Goal: Task Accomplishment & Management: Use online tool/utility

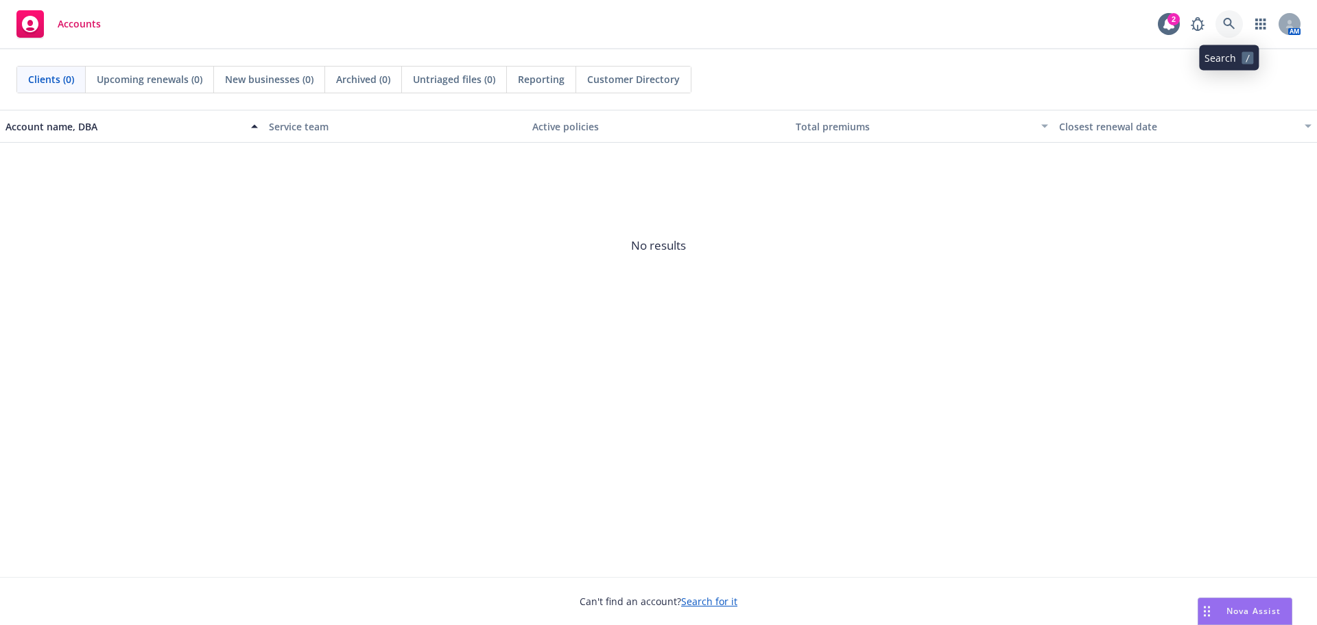
click at [1228, 21] on icon at bounding box center [1229, 24] width 12 height 12
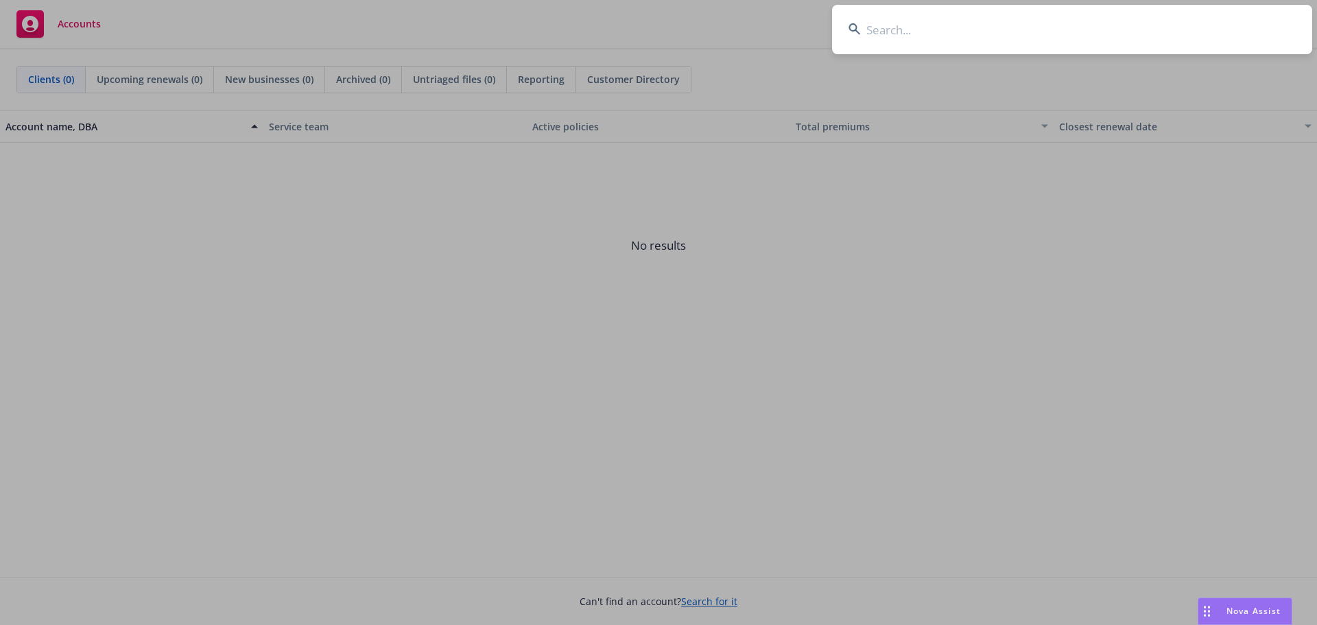
click at [896, 38] on input at bounding box center [1072, 29] width 480 height 49
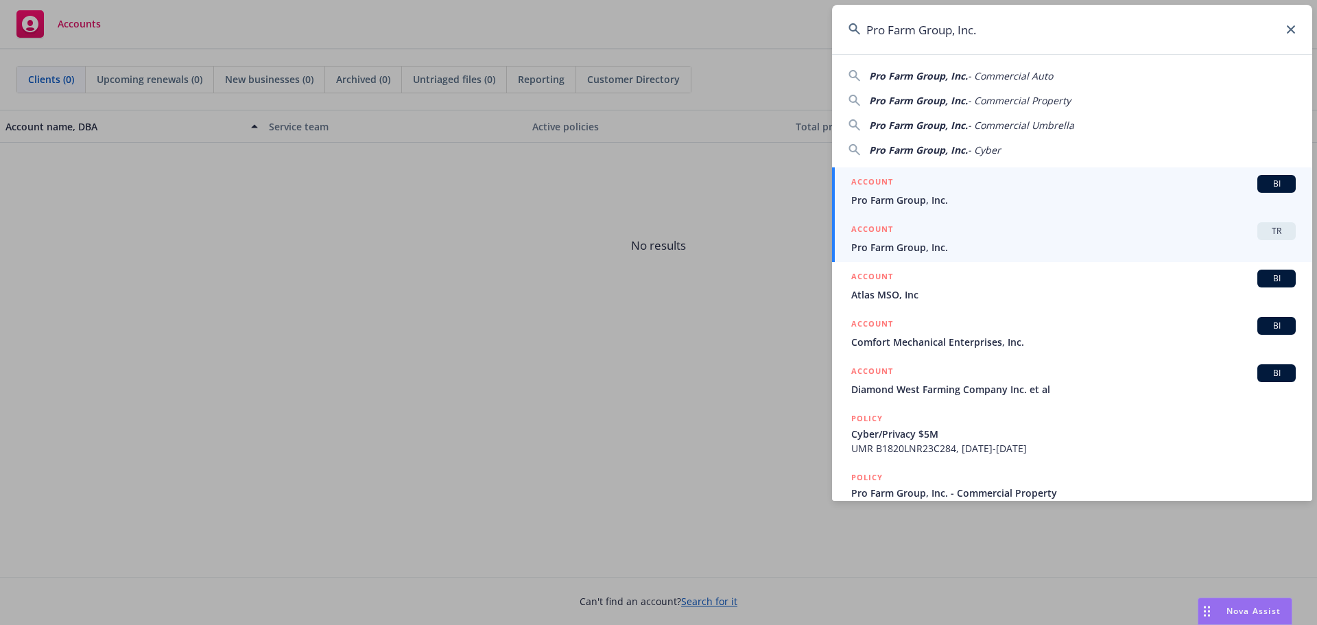
type input "Pro Farm Group, Inc."
click at [951, 223] on div "ACCOUNT TR" at bounding box center [1073, 231] width 444 height 18
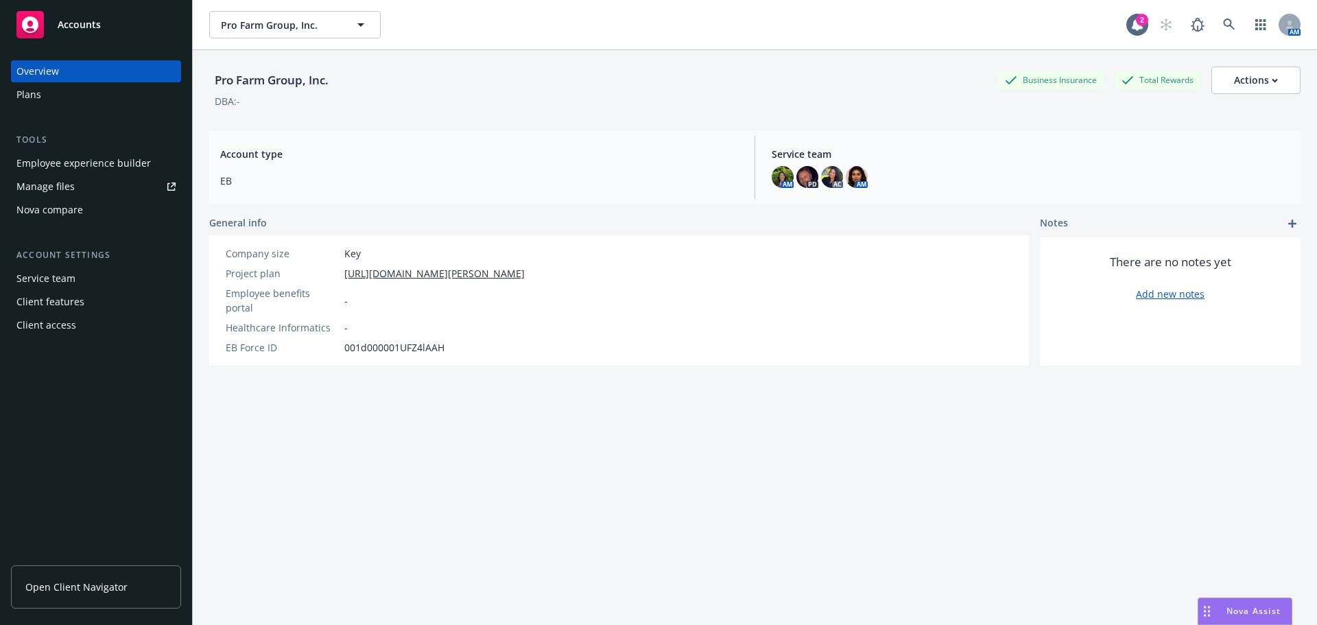
click at [64, 202] on div "Nova compare" at bounding box center [49, 210] width 67 height 22
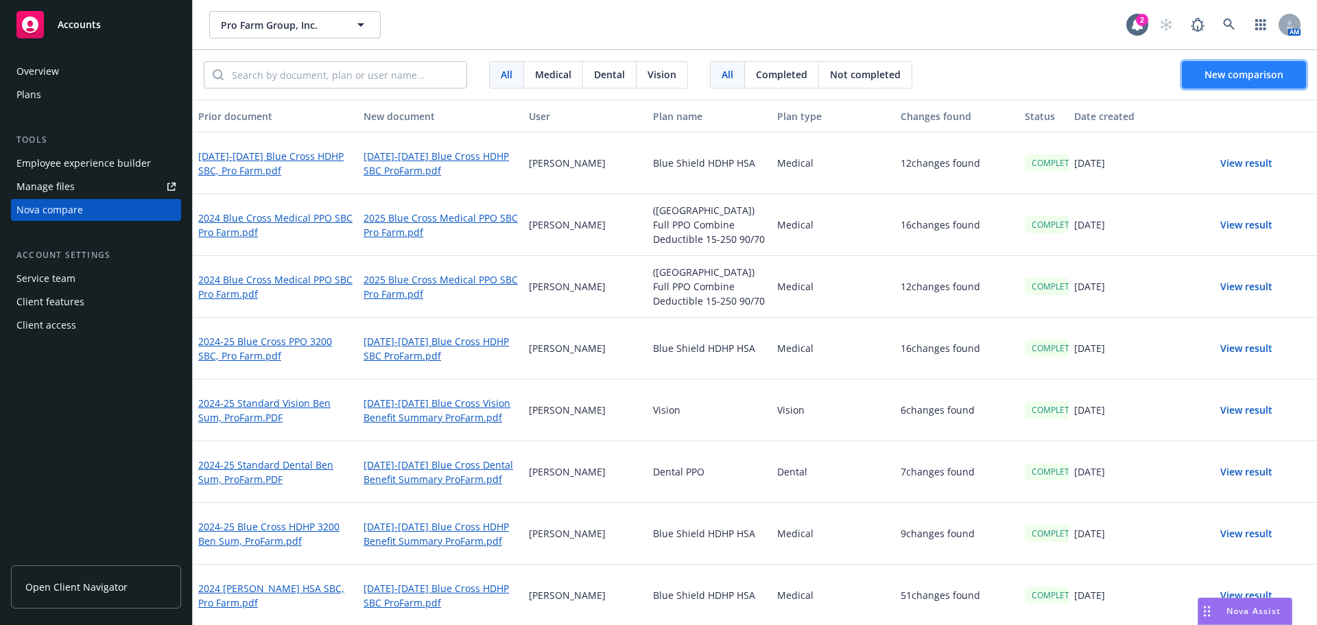
click at [1241, 77] on span "New comparison" at bounding box center [1243, 74] width 79 height 13
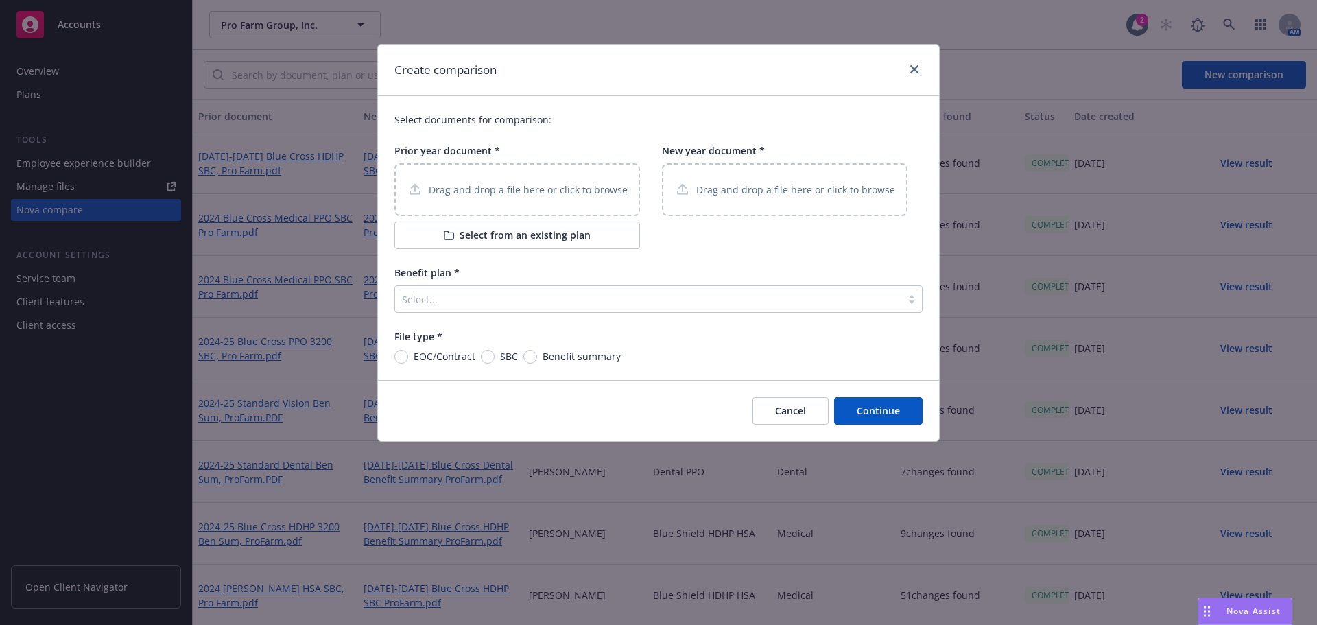
click at [477, 187] on p "Drag and drop a file here or click to browse" at bounding box center [528, 189] width 199 height 14
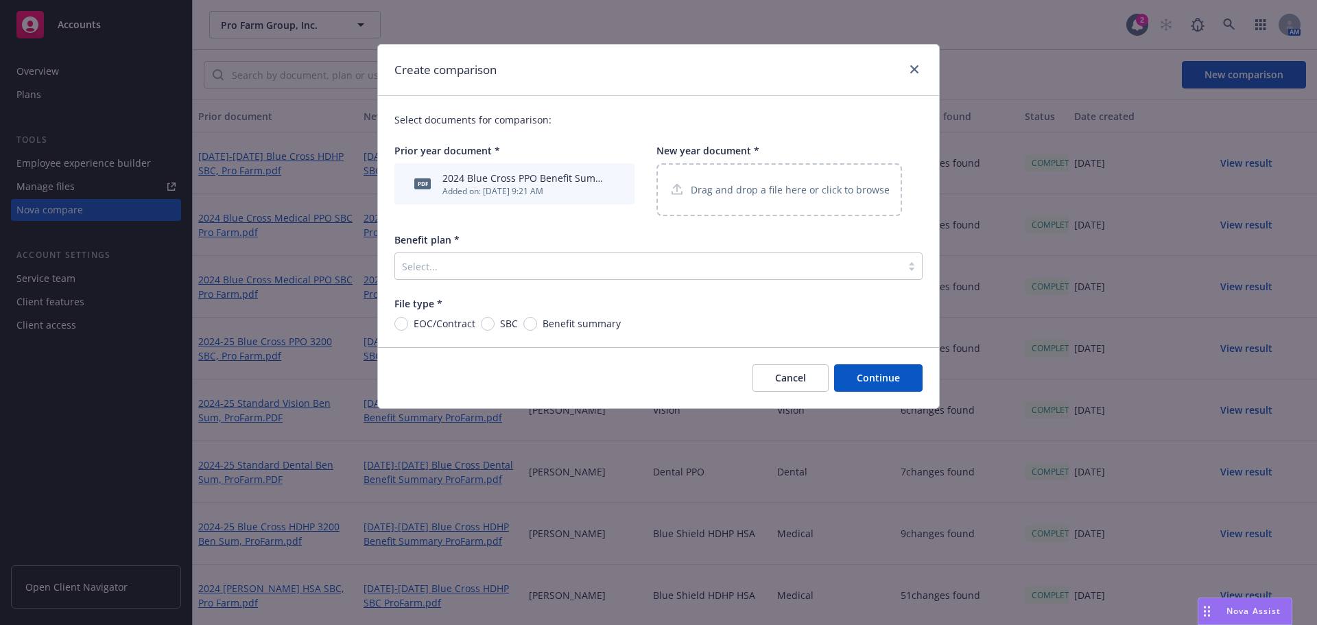
click at [759, 195] on p "Drag and drop a file here or click to browse" at bounding box center [790, 189] width 199 height 14
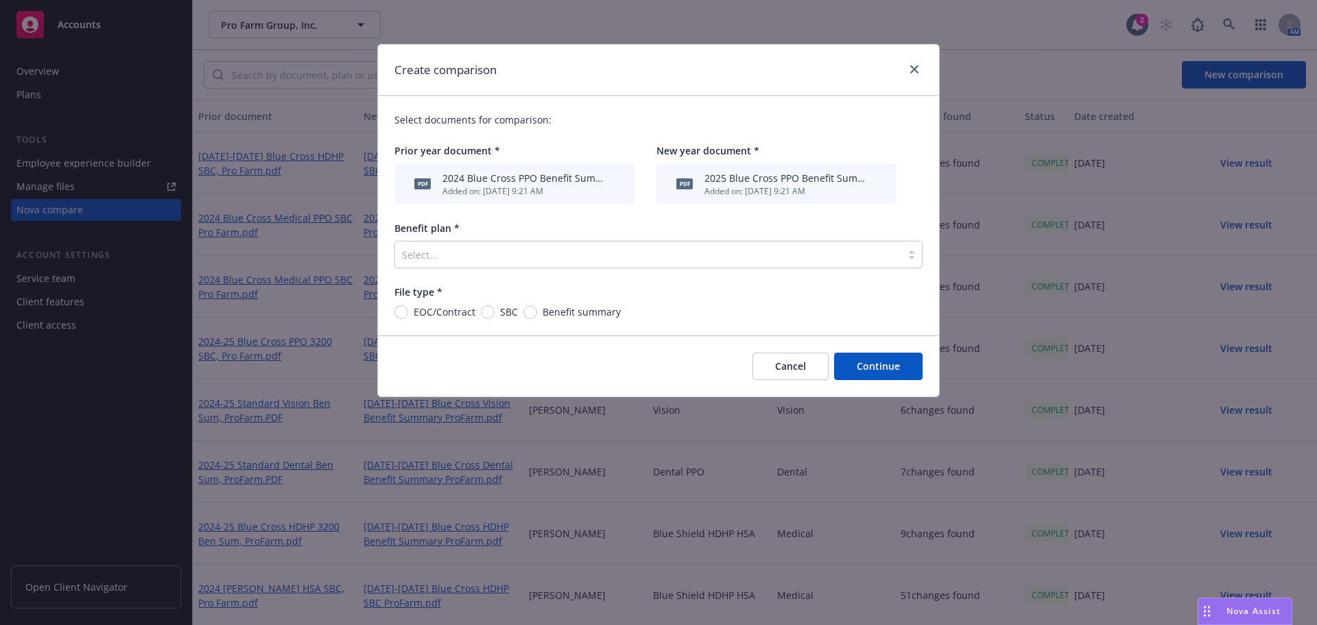
click at [479, 247] on div at bounding box center [648, 254] width 492 height 16
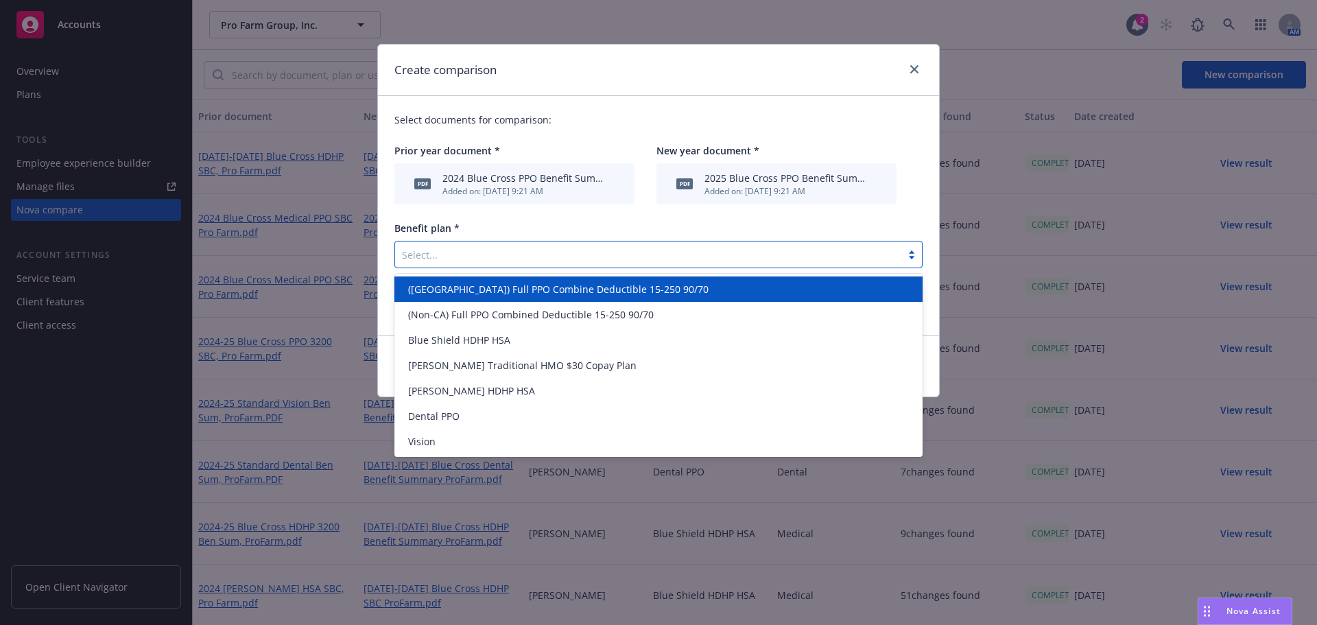
click at [455, 291] on span "([GEOGRAPHIC_DATA]) Full PPO Combine Deductible 15-250 90/70" at bounding box center [558, 289] width 300 height 14
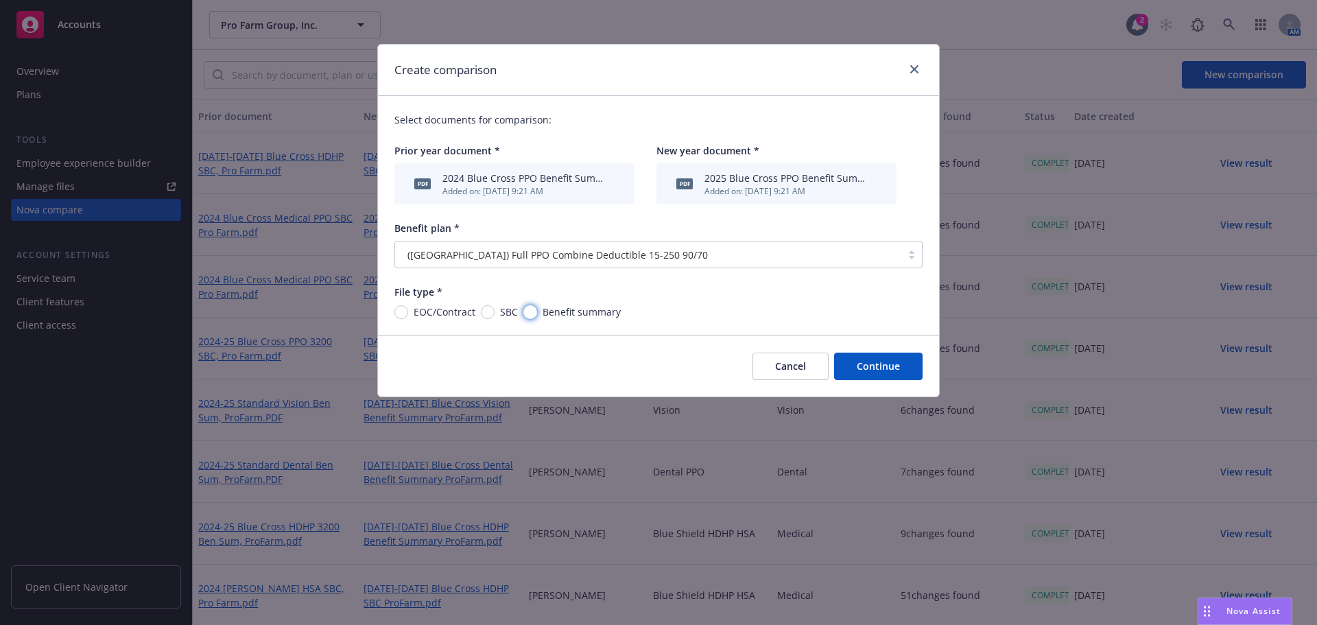
click at [529, 314] on input "Benefit summary" at bounding box center [530, 312] width 14 height 14
radio input "true"
click at [876, 363] on button "Continue" at bounding box center [878, 366] width 88 height 27
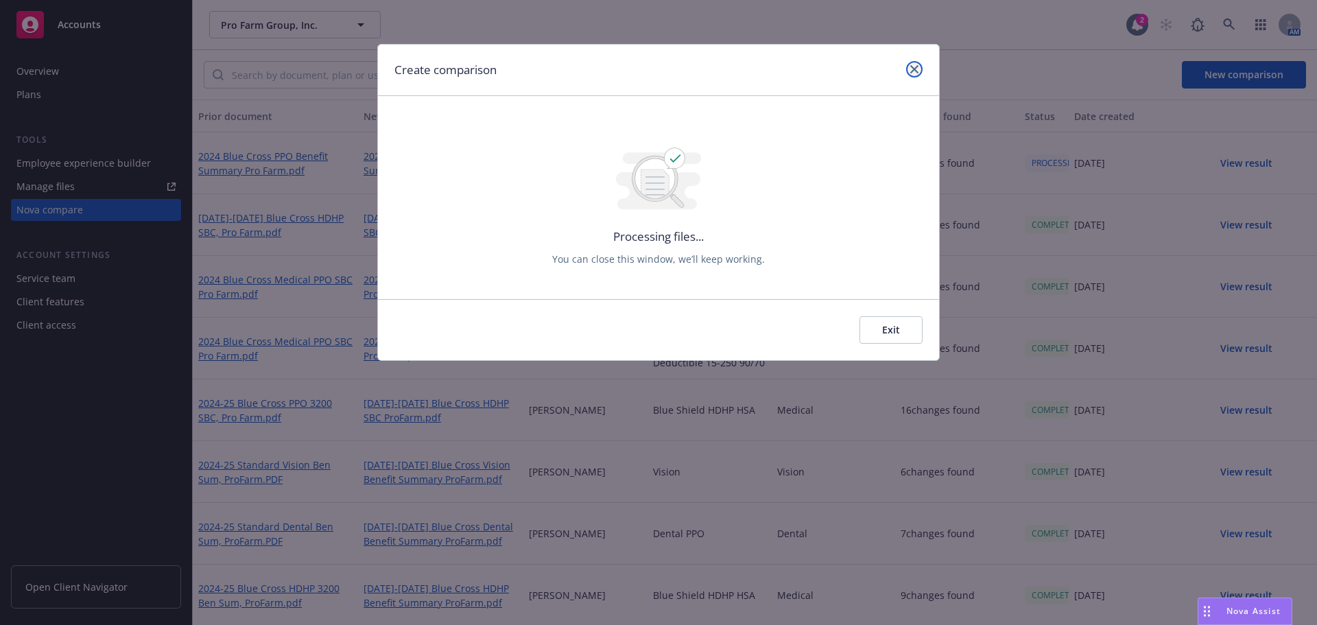
click at [913, 71] on icon "close" at bounding box center [914, 69] width 8 height 8
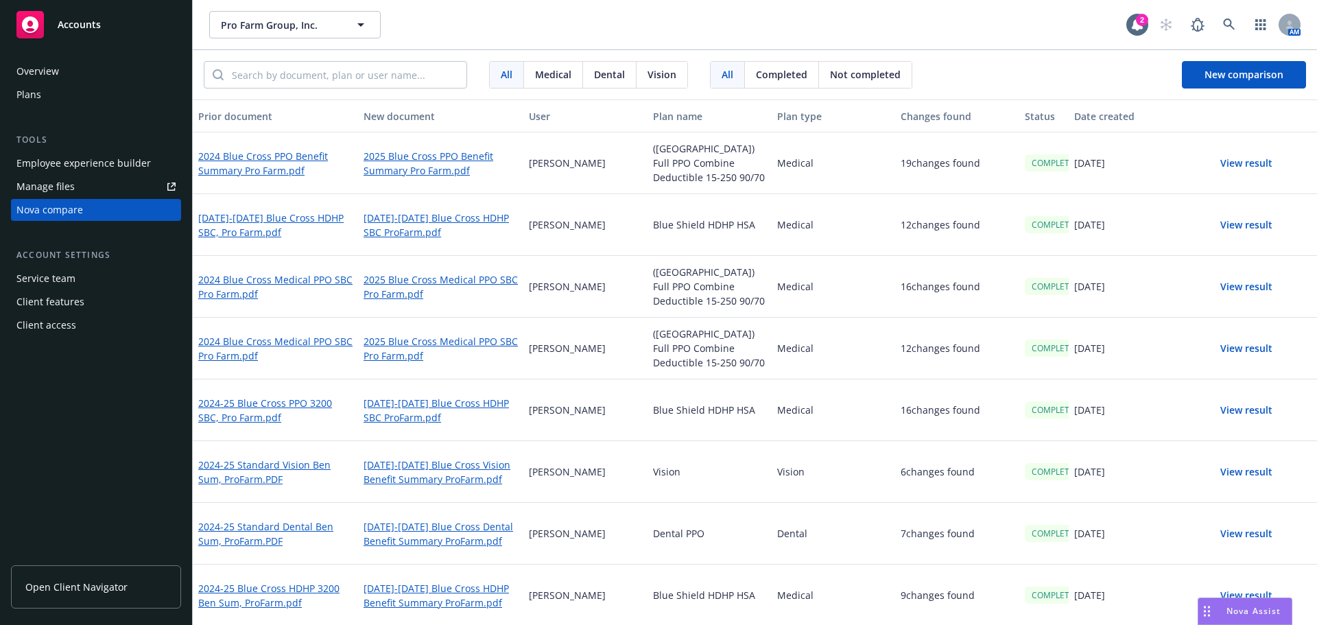
click at [1234, 165] on button "View result" at bounding box center [1246, 163] width 96 height 27
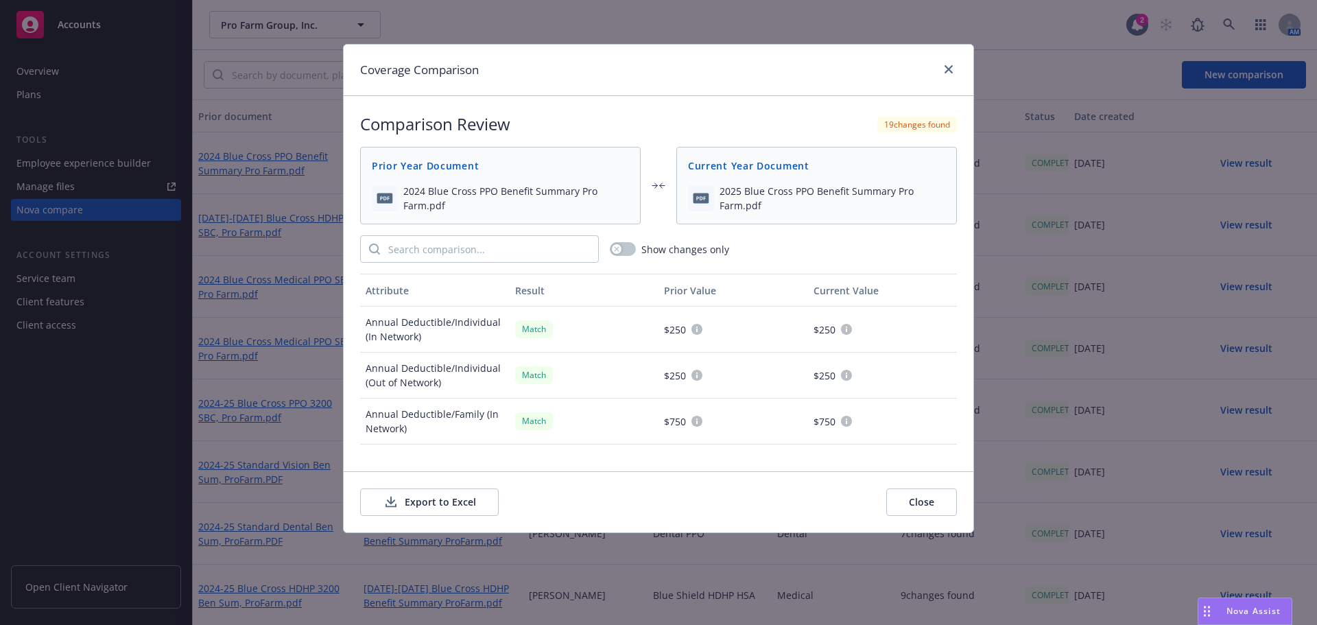
click at [440, 501] on button "Export to Excel" at bounding box center [429, 501] width 139 height 27
